Goal: Information Seeking & Learning: Find specific fact

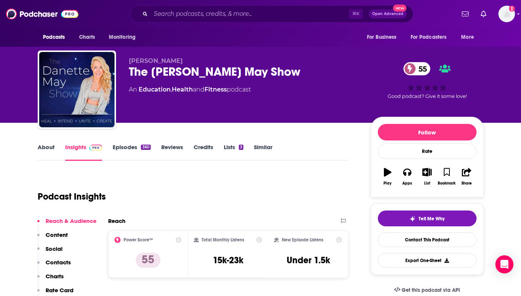
click at [135, 152] on link "Episodes 360" at bounding box center [132, 151] width 38 height 17
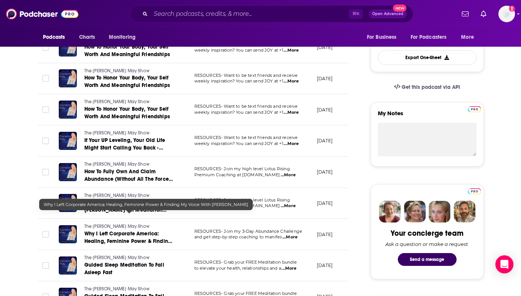
scroll to position [211, 0]
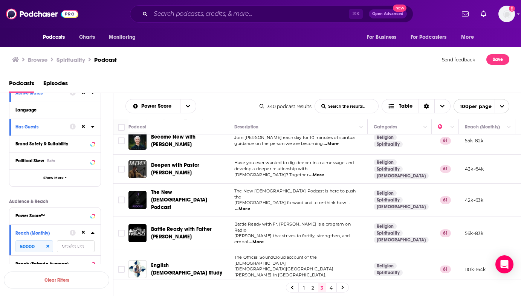
scroll to position [2756, 0]
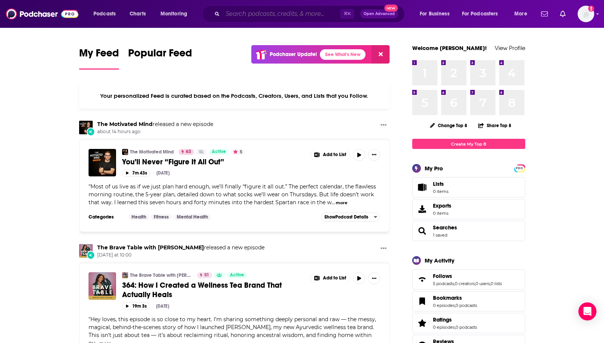
click at [254, 17] on input "Search podcasts, credits, & more..." at bounding box center [282, 14] width 118 height 12
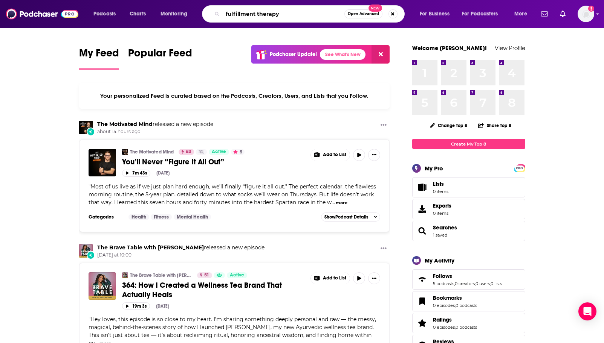
type input "fulfillment therapy"
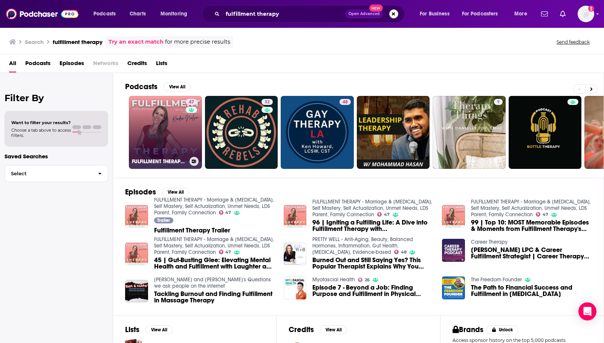
click at [184, 125] on link "47 FULFILLMENT THERAPY - Marriage & Family Therapy, Self Mastery, Self Actualiz…" at bounding box center [165, 132] width 73 height 73
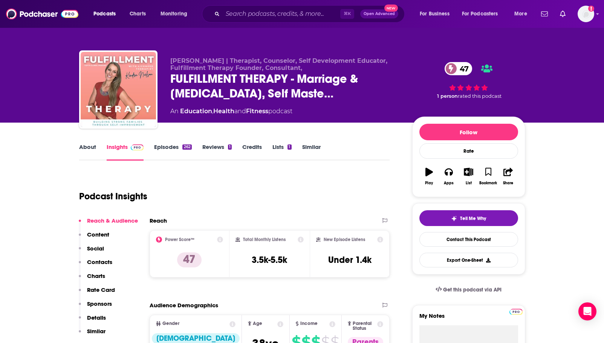
click at [199, 112] on link "Education" at bounding box center [196, 111] width 32 height 7
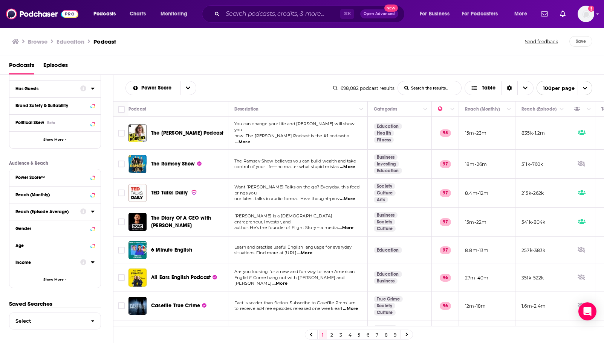
scroll to position [110, 0]
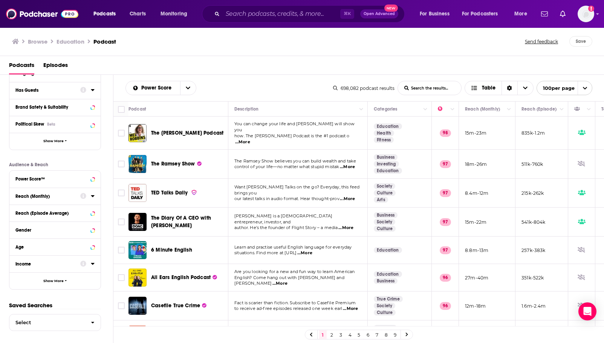
click at [49, 196] on div "Reach (Monthly)" at bounding box center [45, 196] width 60 height 5
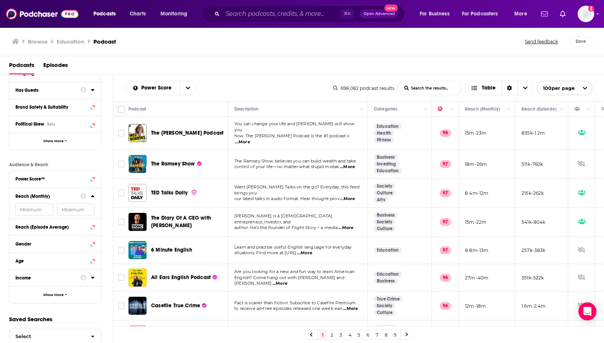
click at [63, 213] on input "number" at bounding box center [76, 210] width 38 height 12
click at [38, 212] on input "number" at bounding box center [34, 210] width 38 height 12
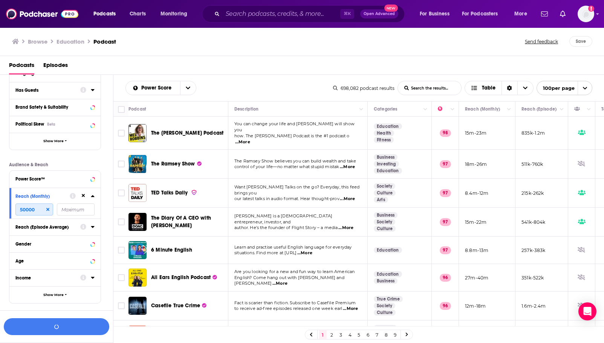
scroll to position [127, 0]
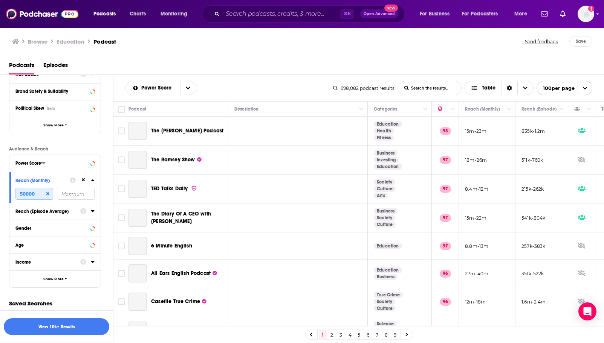
type input "50000"
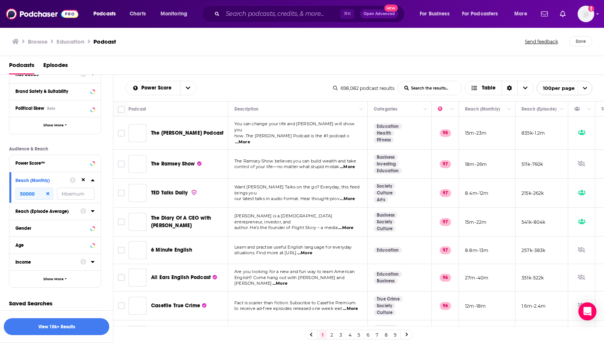
click at [87, 197] on input "number" at bounding box center [76, 194] width 38 height 12
type input "1"
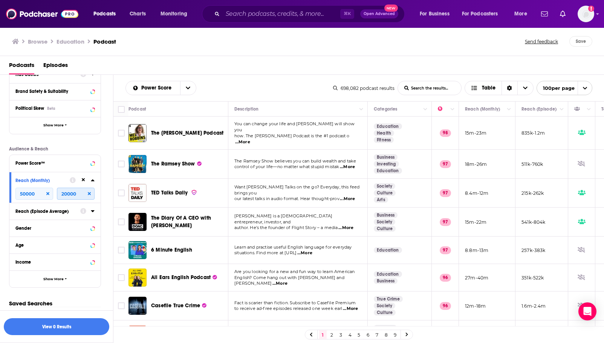
type input "20000"
click at [89, 194] on icon at bounding box center [89, 193] width 3 height 3
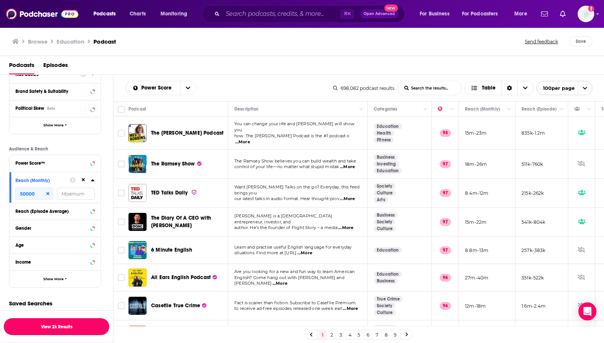
click at [67, 329] on button "View 2k Results" at bounding box center [56, 327] width 105 height 17
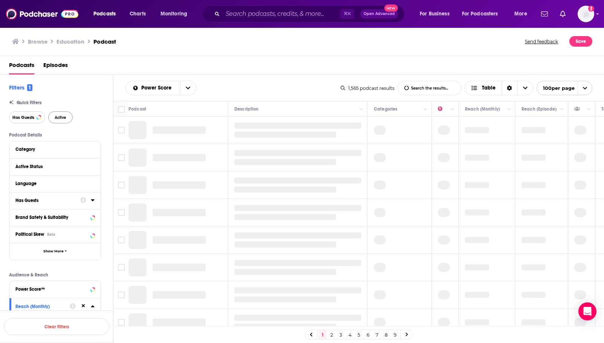
drag, startPoint x: 27, startPoint y: 118, endPoint x: 66, endPoint y: 120, distance: 38.9
click at [27, 118] on span "Has Guests" at bounding box center [23, 118] width 22 height 4
drag, startPoint x: 64, startPoint y: 118, endPoint x: 86, endPoint y: 139, distance: 30.7
click at [64, 118] on span "Active" at bounding box center [61, 118] width 12 height 4
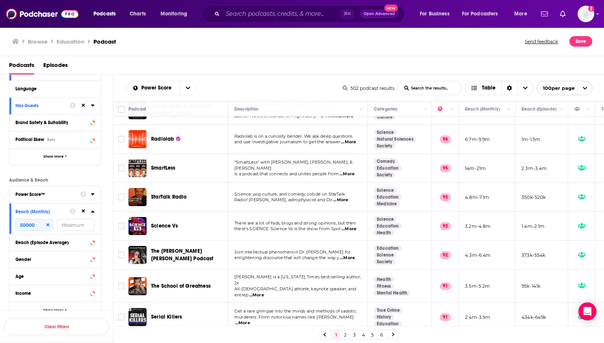
scroll to position [98, 0]
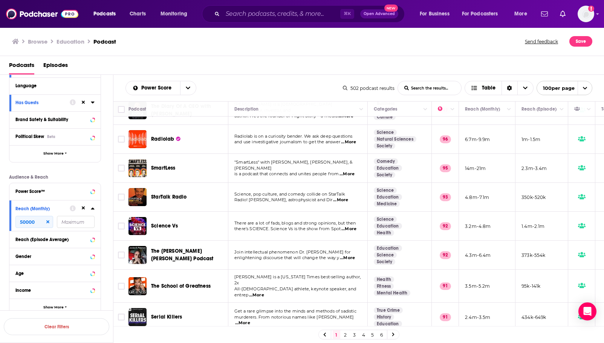
click at [79, 226] on input "number" at bounding box center [76, 222] width 38 height 12
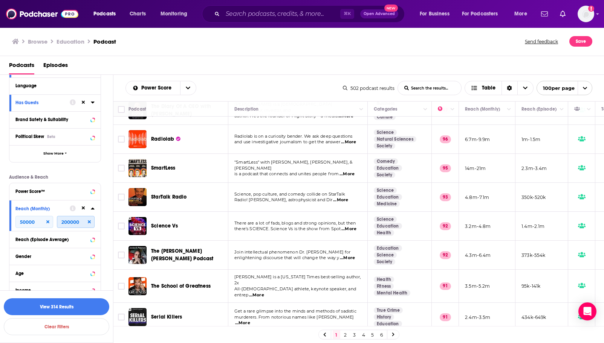
type input "200000"
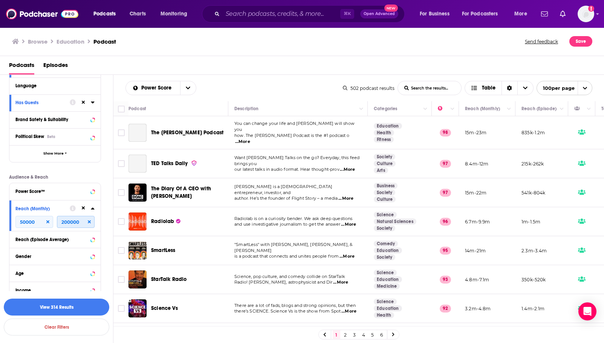
scroll to position [83, 0]
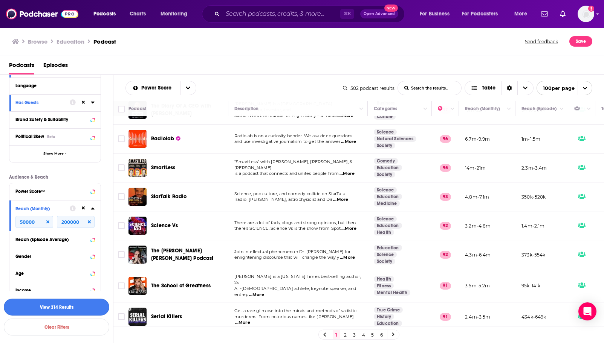
click at [85, 310] on button "View 314 Results" at bounding box center [56, 307] width 105 height 17
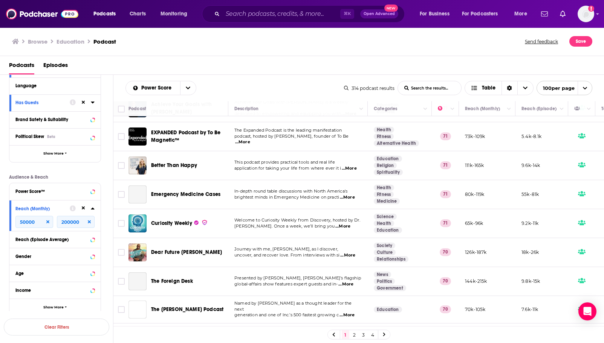
scroll to position [1231, 0]
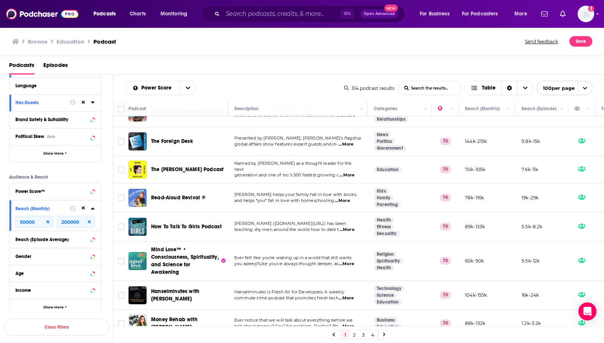
click at [373, 335] on link "4" at bounding box center [373, 335] width 8 height 9
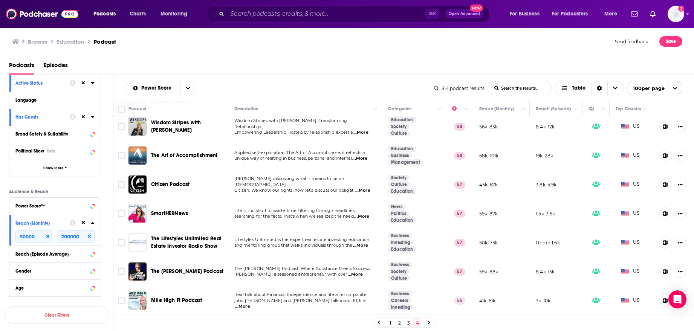
scroll to position [202, 0]
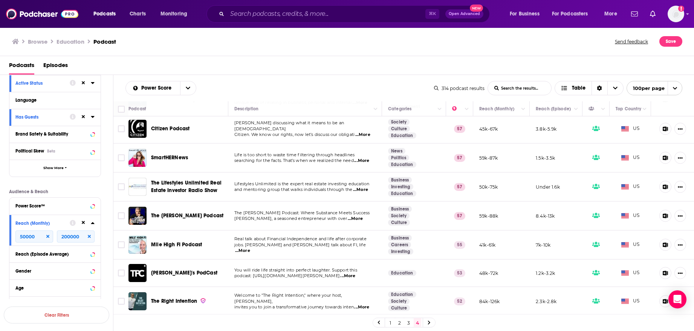
drag, startPoint x: 364, startPoint y: 307, endPoint x: 364, endPoint y: 302, distance: 4.1
click at [364, 304] on span "...More" at bounding box center [361, 307] width 15 height 6
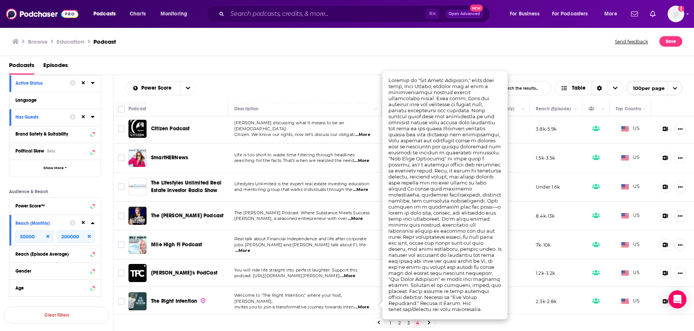
scroll to position [199, 0]
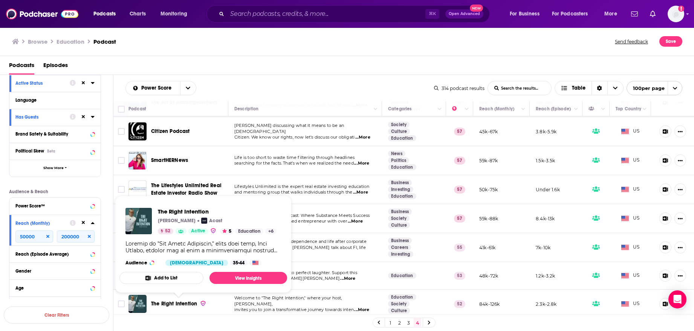
click at [281, 180] on td "Lifestyles Unlimited is the expert real estate investing education and mentorin…" at bounding box center [305, 189] width 154 height 29
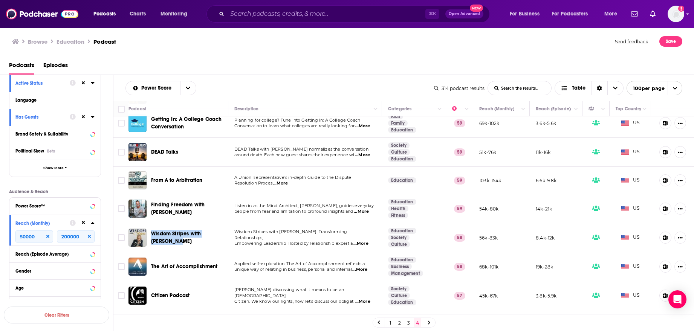
scroll to position [40, 0]
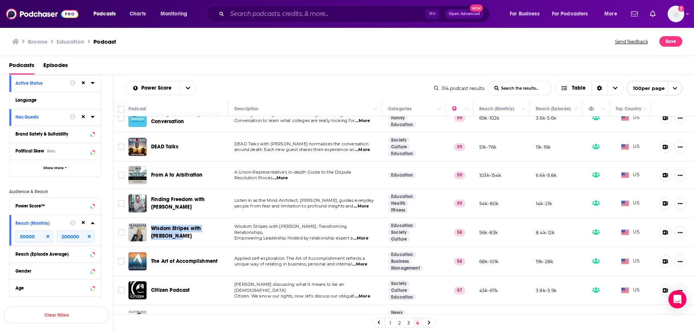
click at [409, 324] on link "3" at bounding box center [409, 322] width 8 height 9
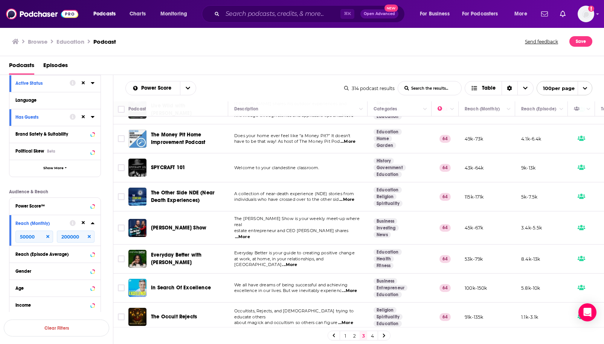
scroll to position [401, 0]
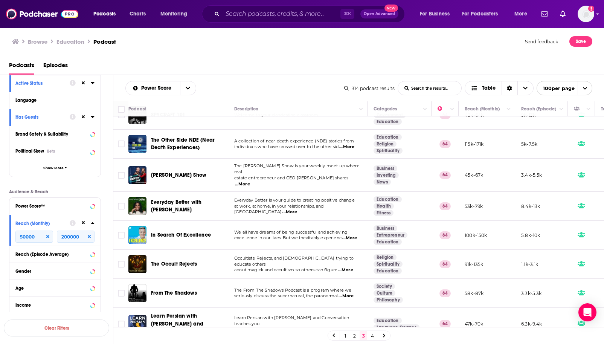
drag, startPoint x: 177, startPoint y: 186, endPoint x: 223, endPoint y: 17, distance: 175.1
click at [0, 0] on div "Podcasts Charts Monitoring ⌘ K Open Advanced New For Business For Podcasters Mo…" at bounding box center [302, 172] width 604 height 344
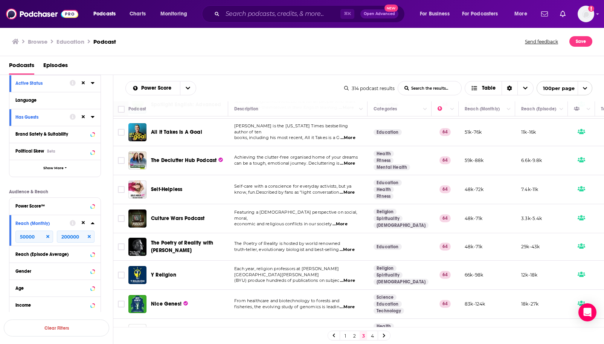
scroll to position [682, 0]
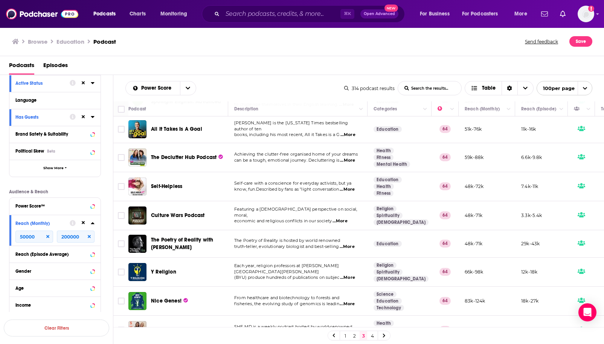
click at [166, 183] on span "Self-Helpless" at bounding box center [166, 186] width 31 height 6
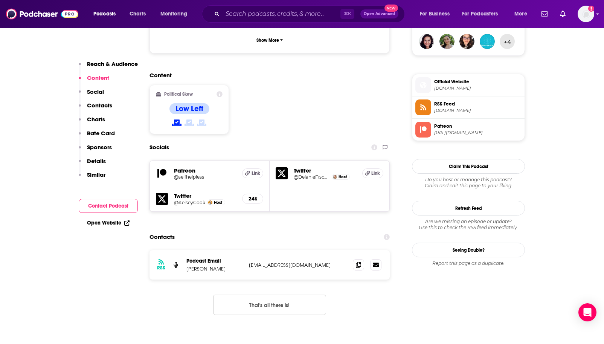
scroll to position [582, 0]
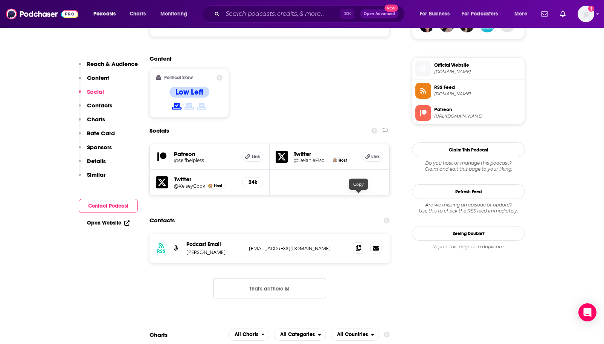
click at [357, 245] on icon at bounding box center [358, 248] width 5 height 6
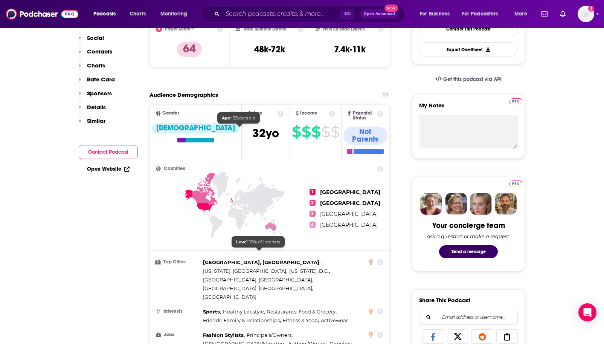
scroll to position [0, 0]
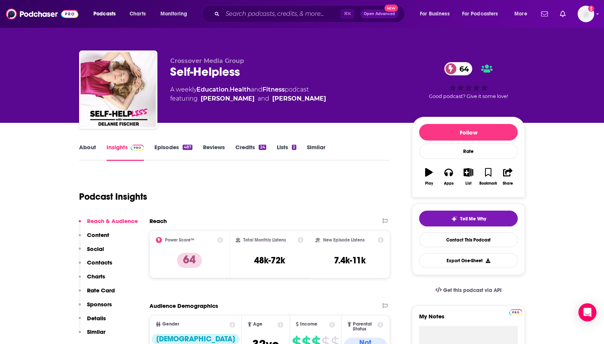
click at [86, 151] on link "About" at bounding box center [87, 151] width 17 height 17
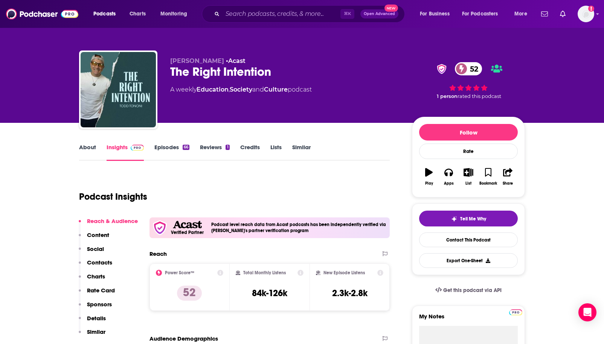
click at [89, 150] on link "About" at bounding box center [87, 151] width 17 height 17
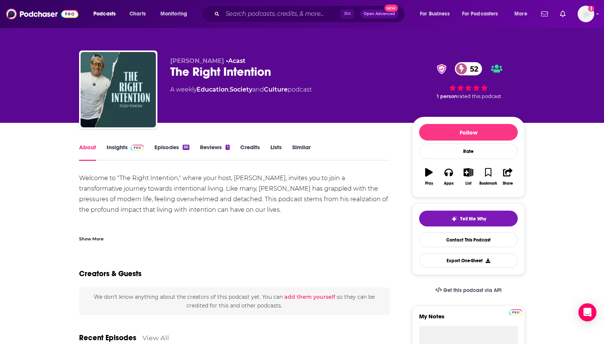
click at [90, 237] on div "Show More" at bounding box center [91, 238] width 24 height 7
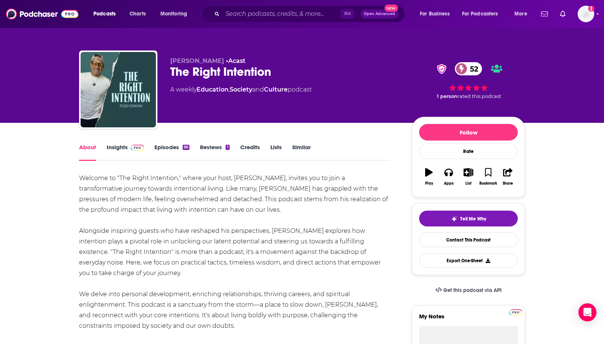
click at [124, 148] on link "Insights" at bounding box center [125, 151] width 37 height 17
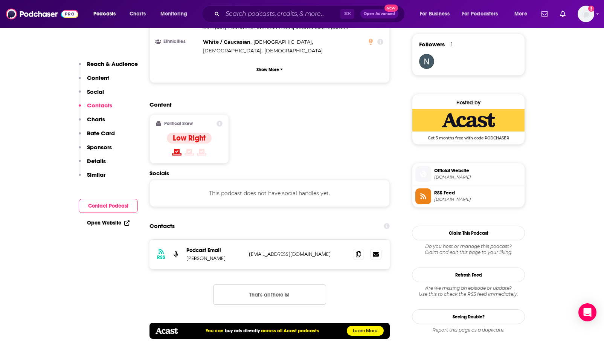
scroll to position [631, 0]
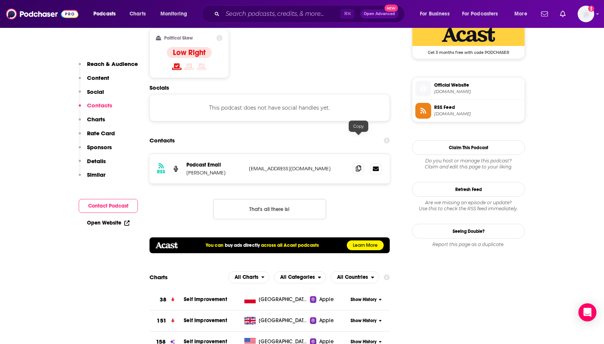
click at [357, 165] on icon at bounding box center [358, 168] width 5 height 6
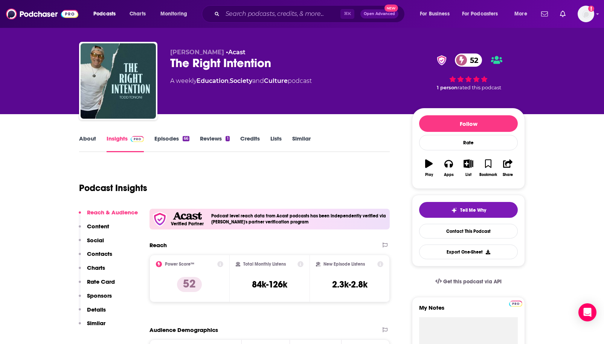
scroll to position [0, 0]
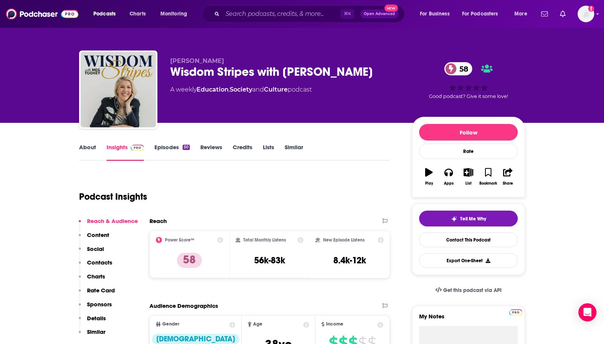
click at [95, 145] on link "About" at bounding box center [87, 151] width 17 height 17
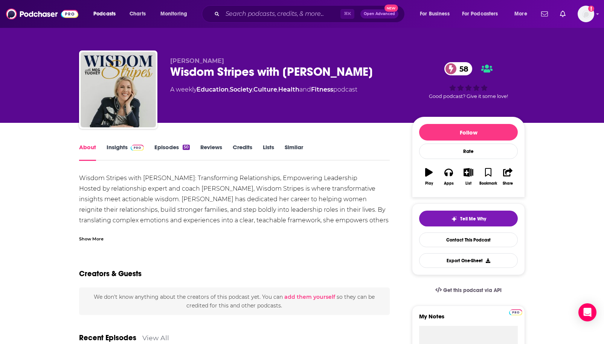
click at [95, 237] on div "Show More" at bounding box center [91, 238] width 24 height 7
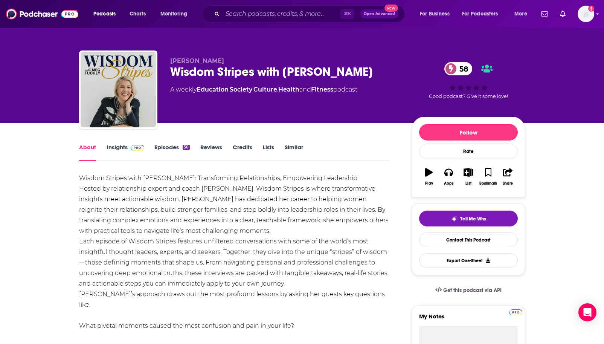
click at [126, 149] on link "Insights" at bounding box center [125, 151] width 37 height 17
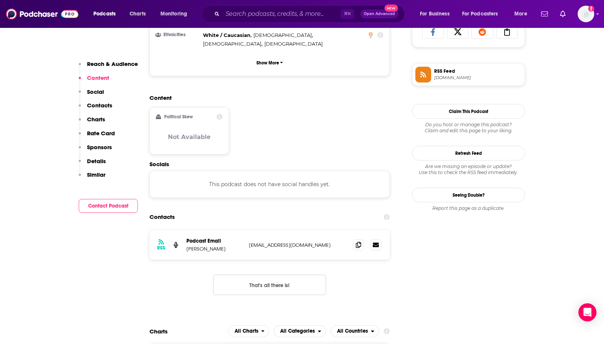
scroll to position [516, 0]
click at [359, 241] on icon at bounding box center [358, 244] width 5 height 6
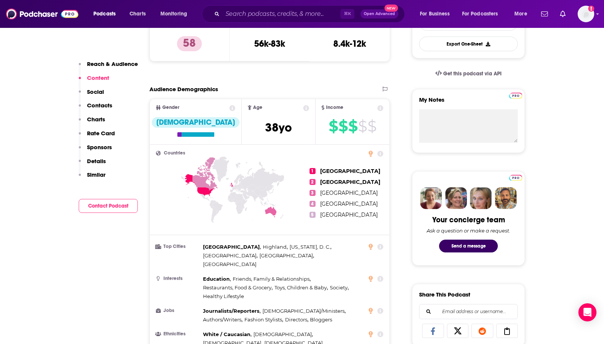
scroll to position [0, 0]
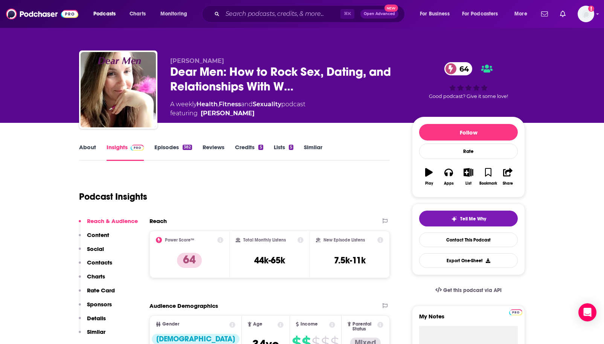
click at [90, 148] on link "About" at bounding box center [87, 151] width 17 height 17
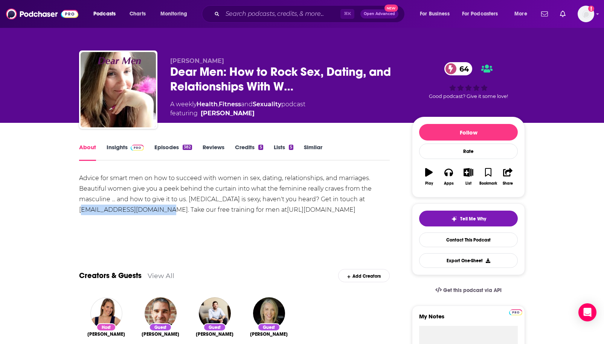
drag, startPoint x: 169, startPoint y: 211, endPoint x: 79, endPoint y: 212, distance: 89.6
click at [79, 212] on div "Advice for smart men on how to succeed with women in sex, dating, relationships…" at bounding box center [234, 194] width 311 height 42
copy div "[EMAIL_ADDRESS][DOMAIN_NAME]"
click at [119, 146] on link "Insights" at bounding box center [125, 151] width 37 height 17
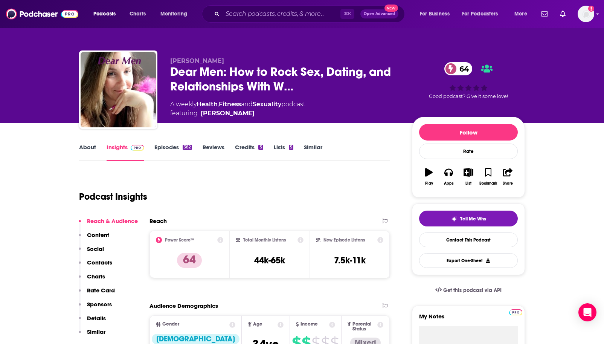
click at [177, 147] on link "Episodes 382" at bounding box center [173, 151] width 38 height 17
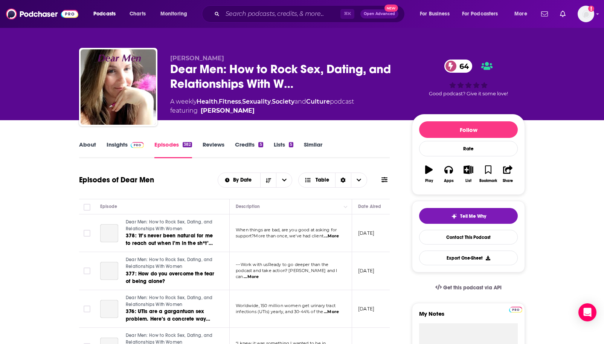
scroll to position [50, 0]
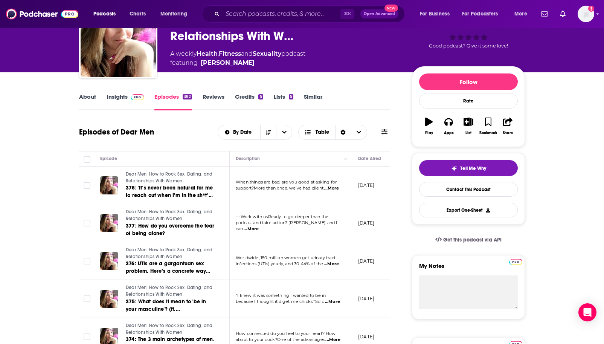
click at [336, 302] on span "...More" at bounding box center [332, 302] width 15 height 6
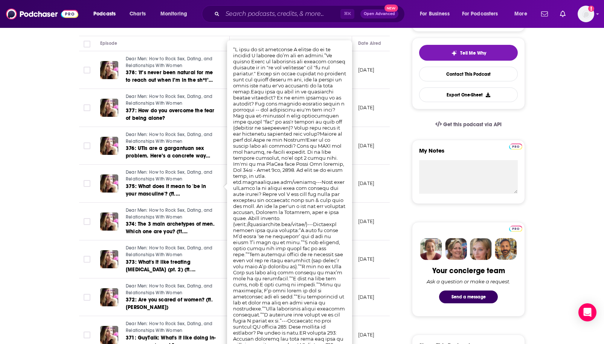
scroll to position [174, 0]
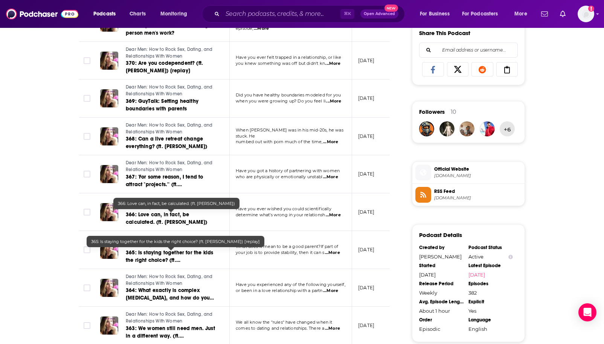
scroll to position [486, 0]
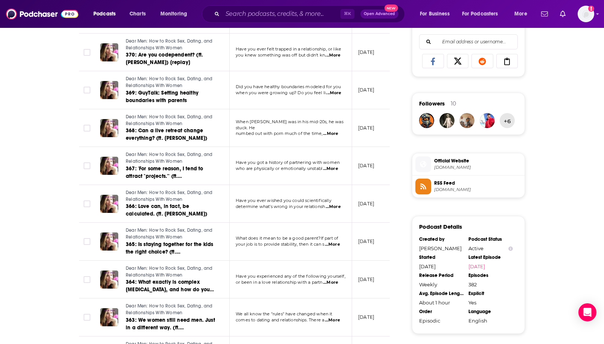
click at [331, 208] on span "...More" at bounding box center [333, 207] width 15 height 6
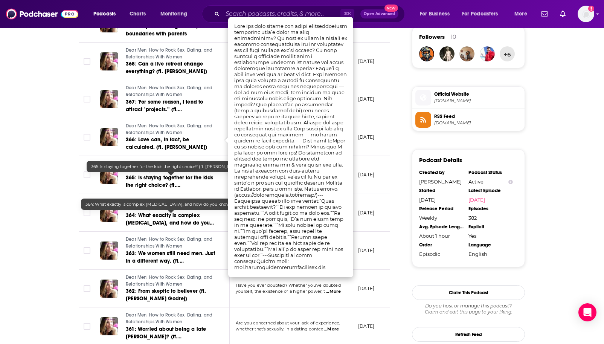
scroll to position [594, 0]
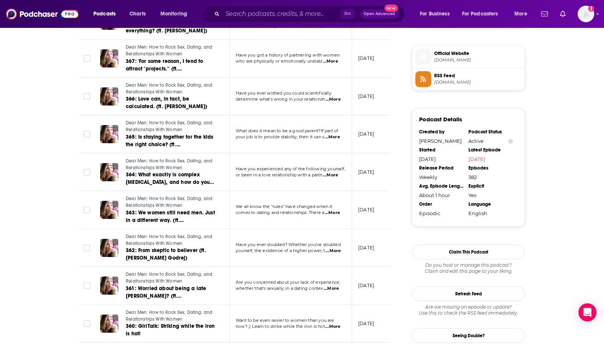
click at [334, 251] on span "...More" at bounding box center [333, 251] width 15 height 6
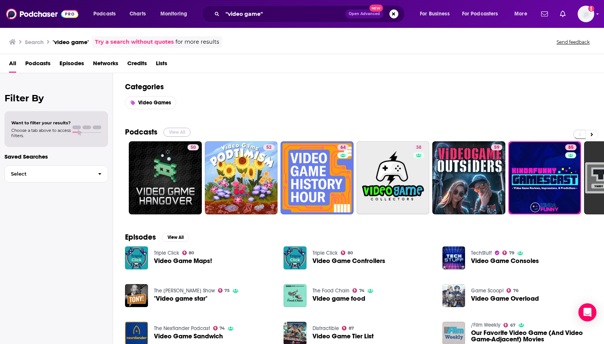
click at [173, 134] on button "View All" at bounding box center [176, 132] width 27 height 9
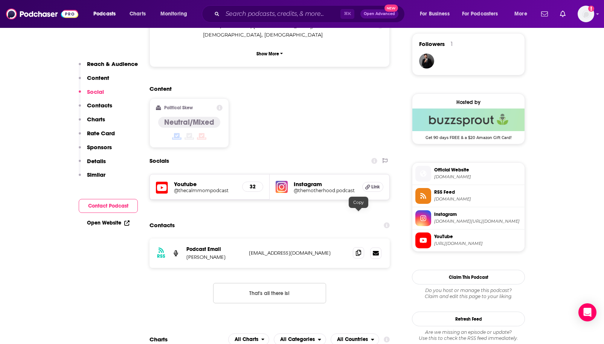
click at [361, 250] on icon at bounding box center [358, 253] width 5 height 6
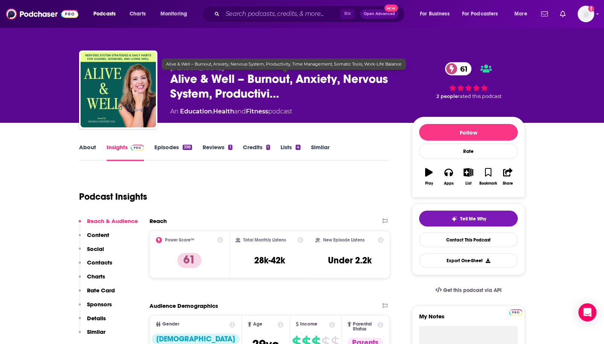
click at [276, 98] on span "Alive & Well – Burnout, Anxiety, Nervous System, Productivi…" at bounding box center [285, 86] width 230 height 29
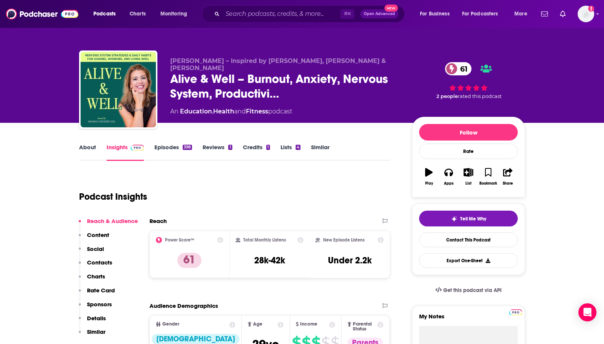
click at [85, 152] on link "About" at bounding box center [87, 151] width 17 height 17
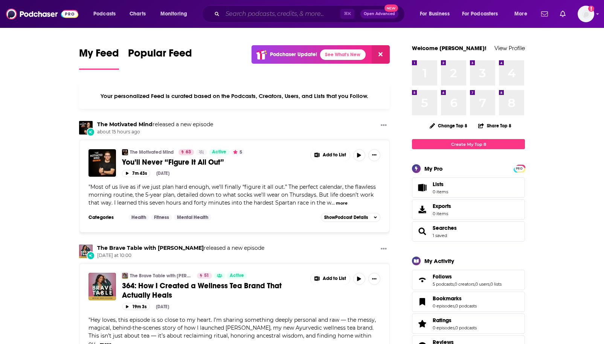
click at [268, 13] on input "Search podcasts, credits, & more..." at bounding box center [282, 14] width 118 height 12
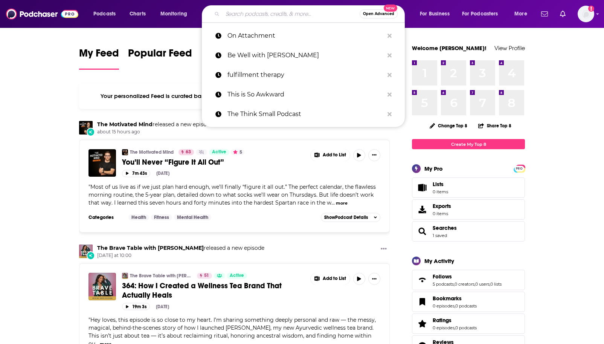
paste input "[PERSON_NAME]"
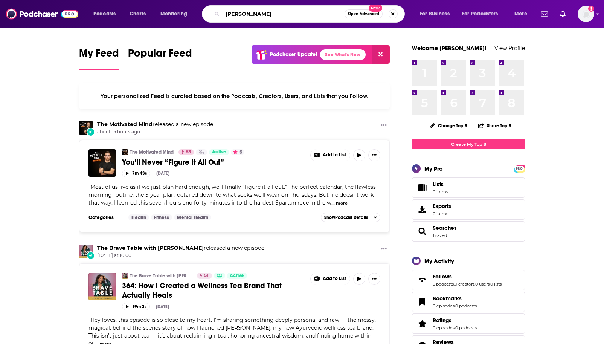
type input "[PERSON_NAME]"
